Goal: Communication & Community: Participate in discussion

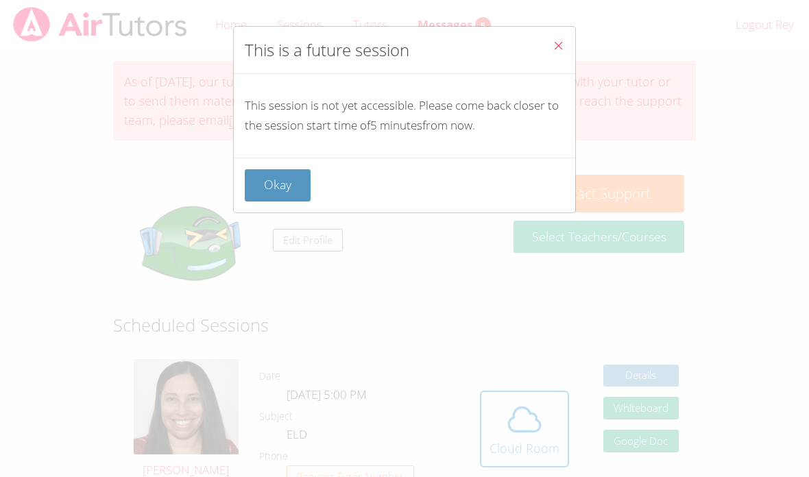
click at [278, 187] on button "Okay" at bounding box center [278, 185] width 66 height 32
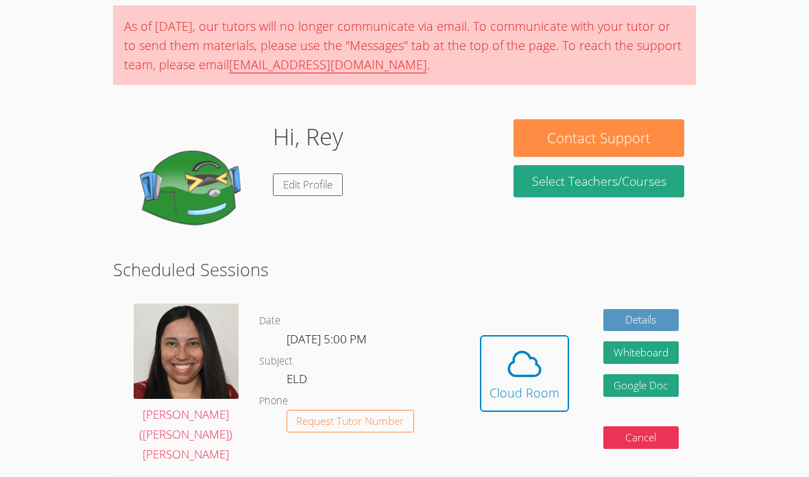
scroll to position [57, 0]
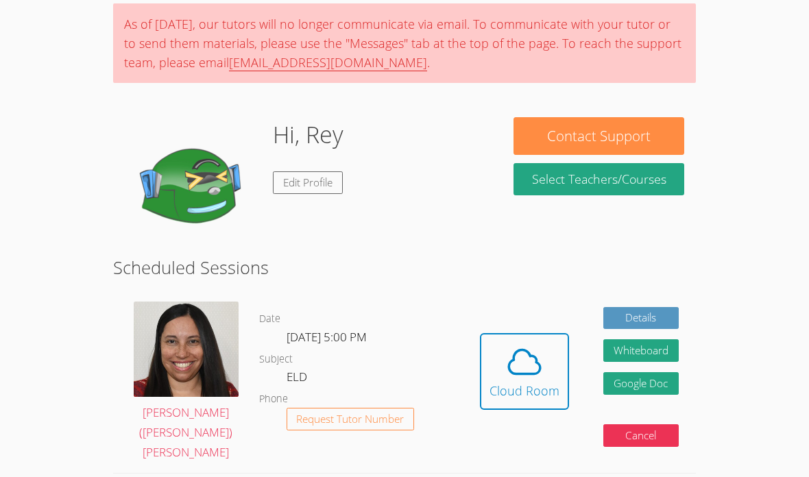
click at [510, 382] on div "Cloud Room" at bounding box center [525, 391] width 70 height 19
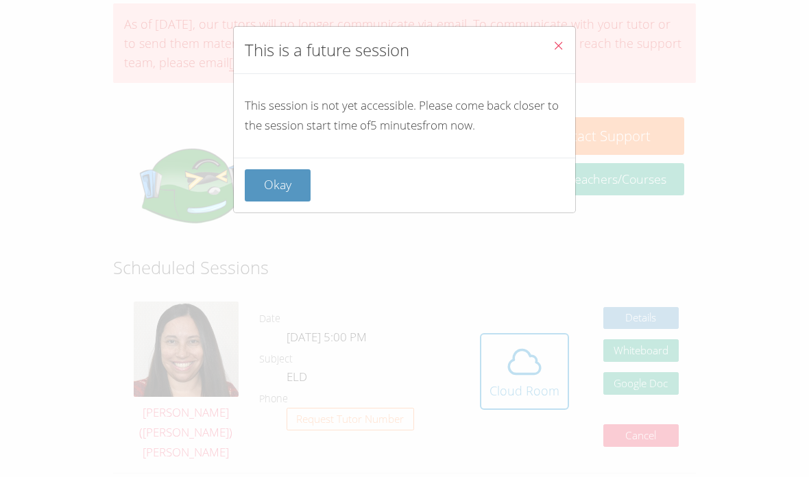
click at [560, 52] on span "Close" at bounding box center [559, 47] width 12 height 16
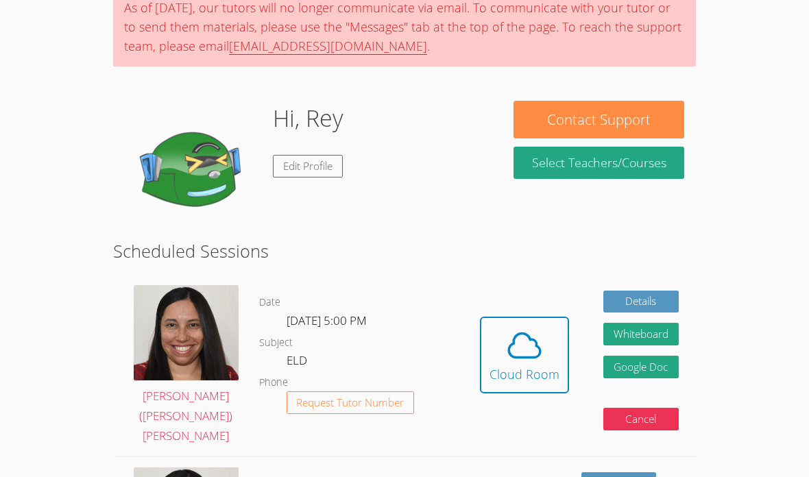
scroll to position [74, 0]
click at [531, 346] on icon at bounding box center [525, 345] width 38 height 38
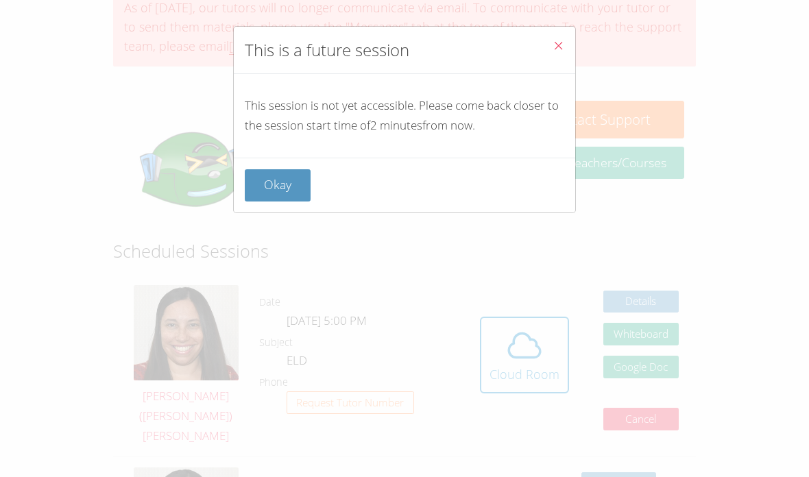
click at [564, 48] on button "Close" at bounding box center [559, 48] width 34 height 42
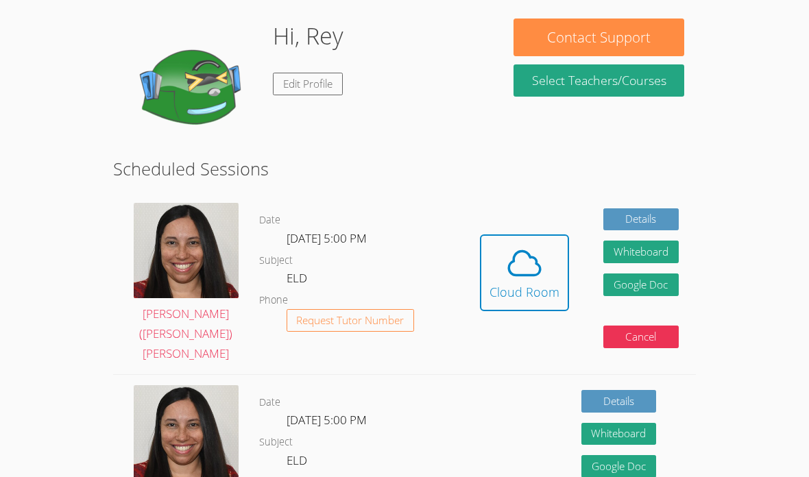
click at [533, 256] on icon at bounding box center [525, 264] width 38 height 38
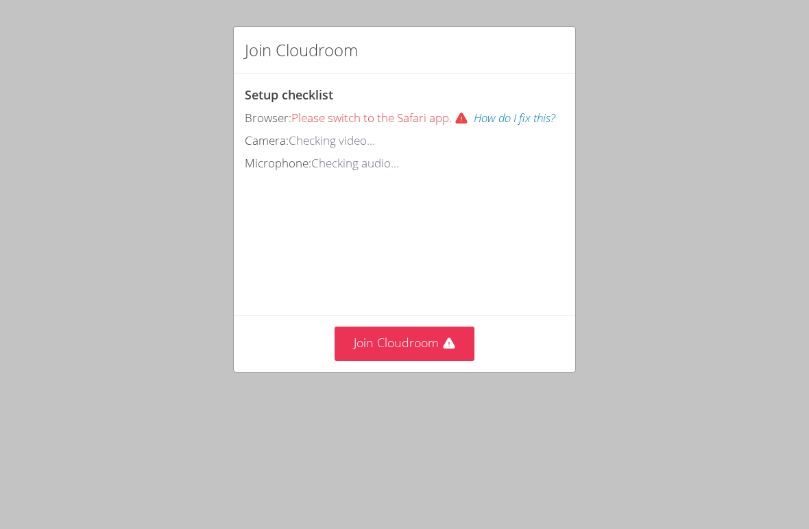
click at [373, 350] on button "Join Cloudroom" at bounding box center [405, 343] width 141 height 34
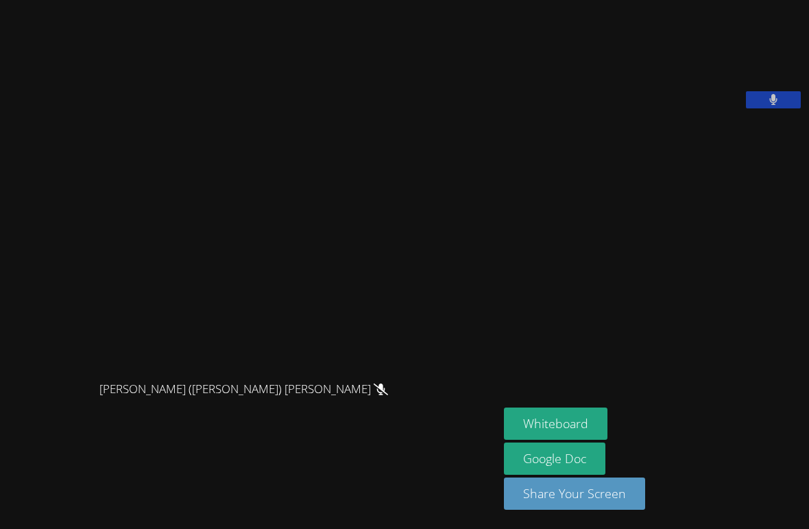
click at [504, 440] on button "Whiteboard" at bounding box center [556, 423] width 104 height 32
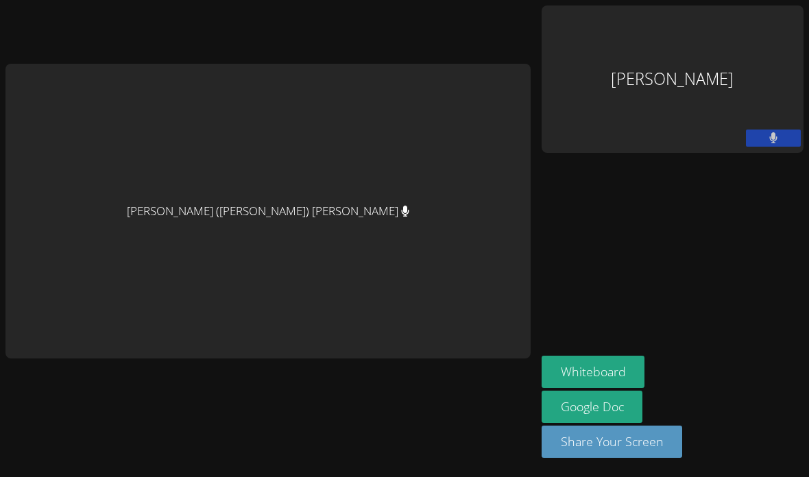
click at [523, 231] on div "[PERSON_NAME] ([PERSON_NAME]) [PERSON_NAME]" at bounding box center [267, 212] width 525 height 296
click at [699, 63] on div "Rey MacKay" at bounding box center [673, 78] width 262 height 147
click at [645, 388] on button "Whiteboard" at bounding box center [594, 372] width 104 height 32
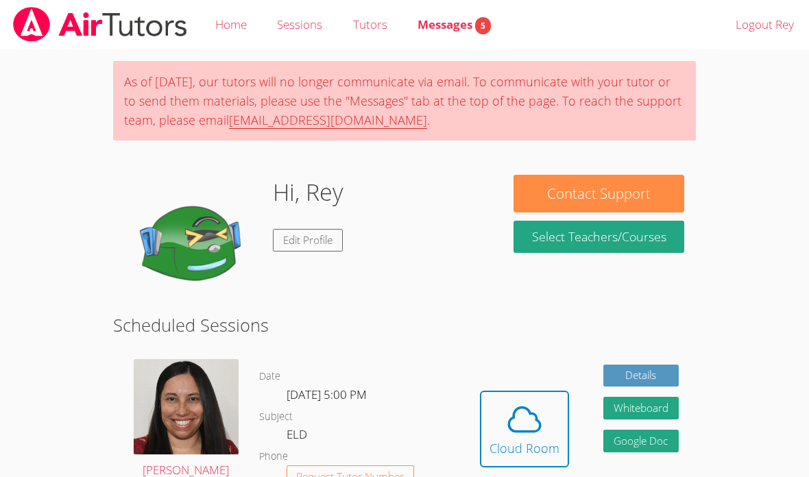
click at [538, 439] on div "Cloud Room" at bounding box center [525, 448] width 70 height 19
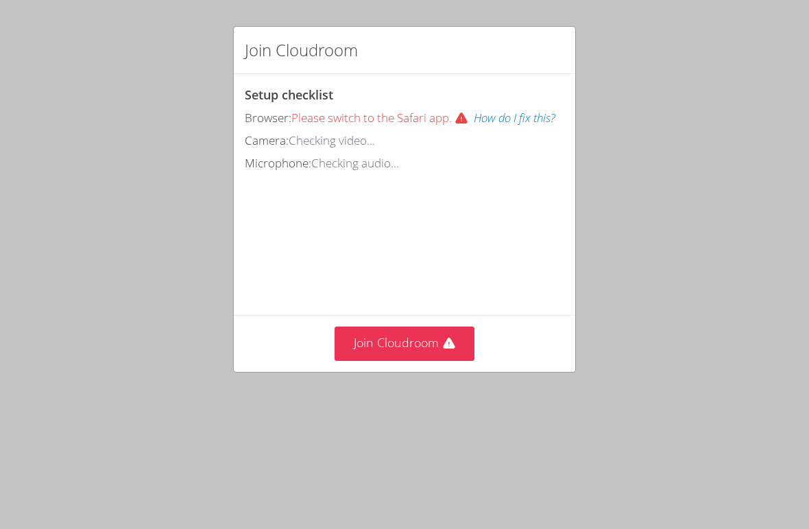
click at [433, 341] on button "Join Cloudroom" at bounding box center [405, 343] width 141 height 34
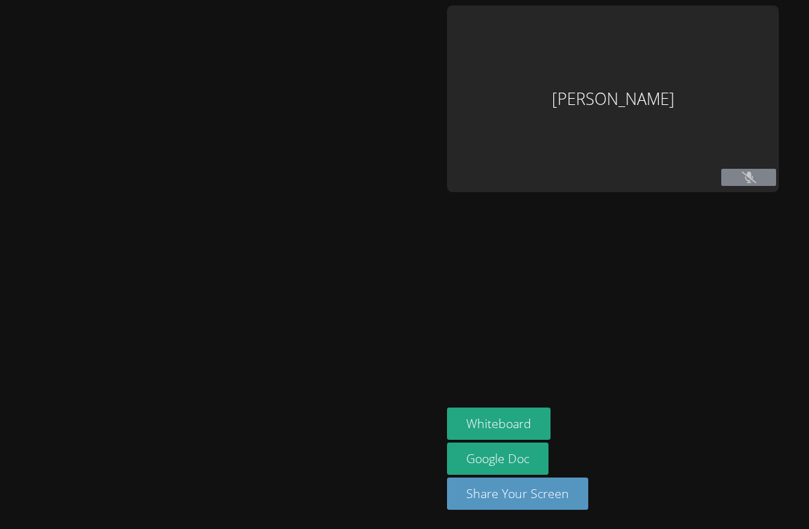
click at [491, 440] on button "Whiteboard" at bounding box center [499, 423] width 104 height 32
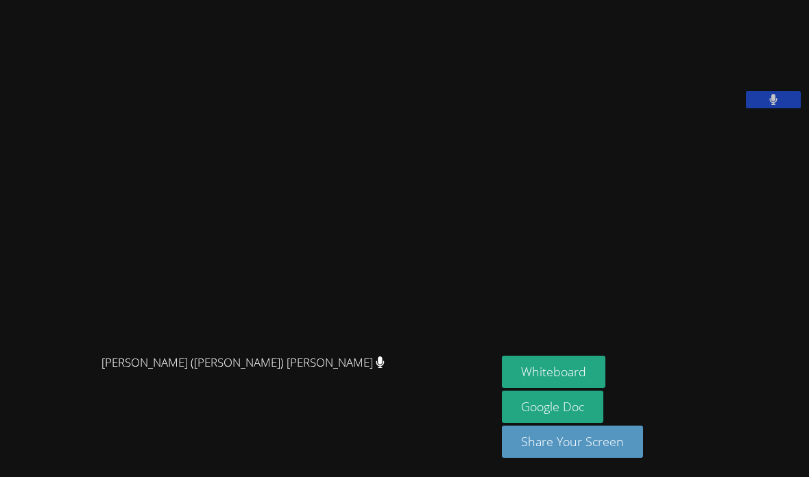
click at [506, 388] on button "Whiteboard" at bounding box center [554, 372] width 104 height 32
